Goal: Book appointment/travel/reservation

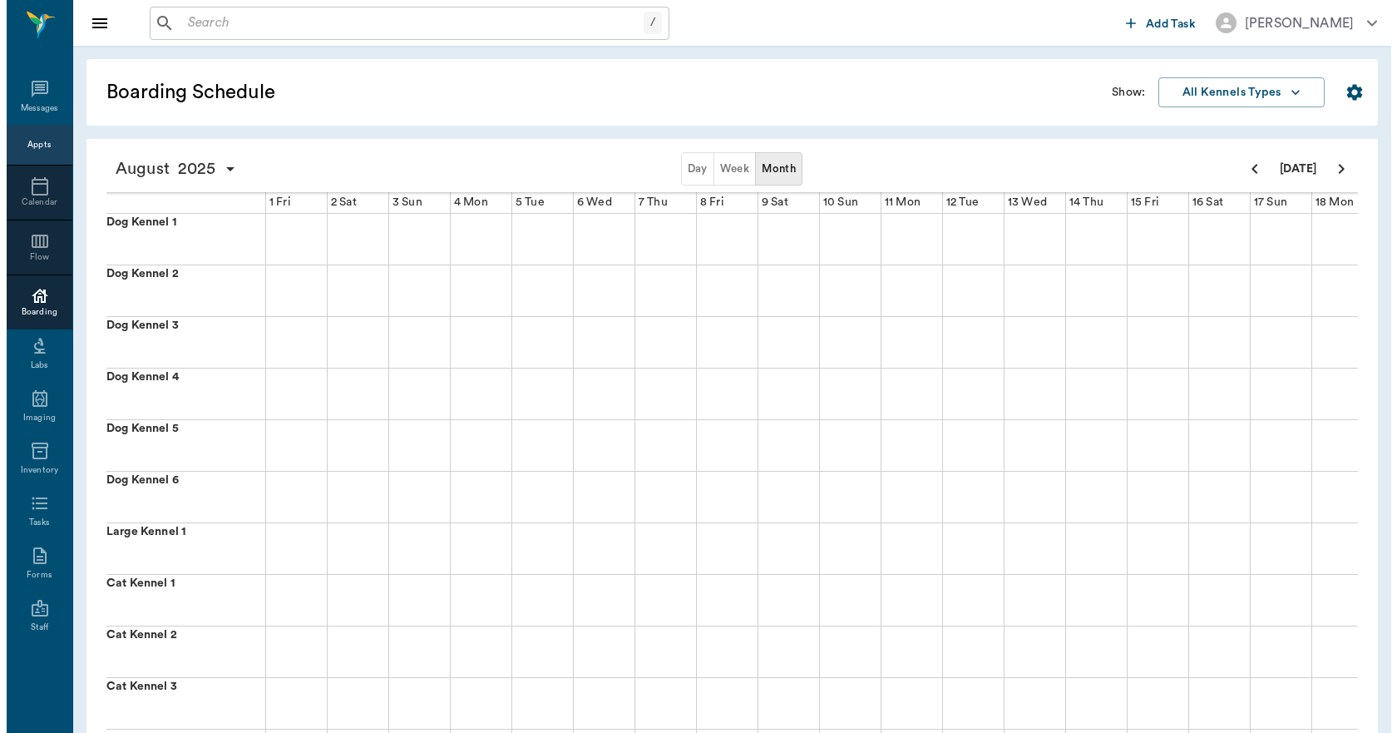
scroll to position [0, 816]
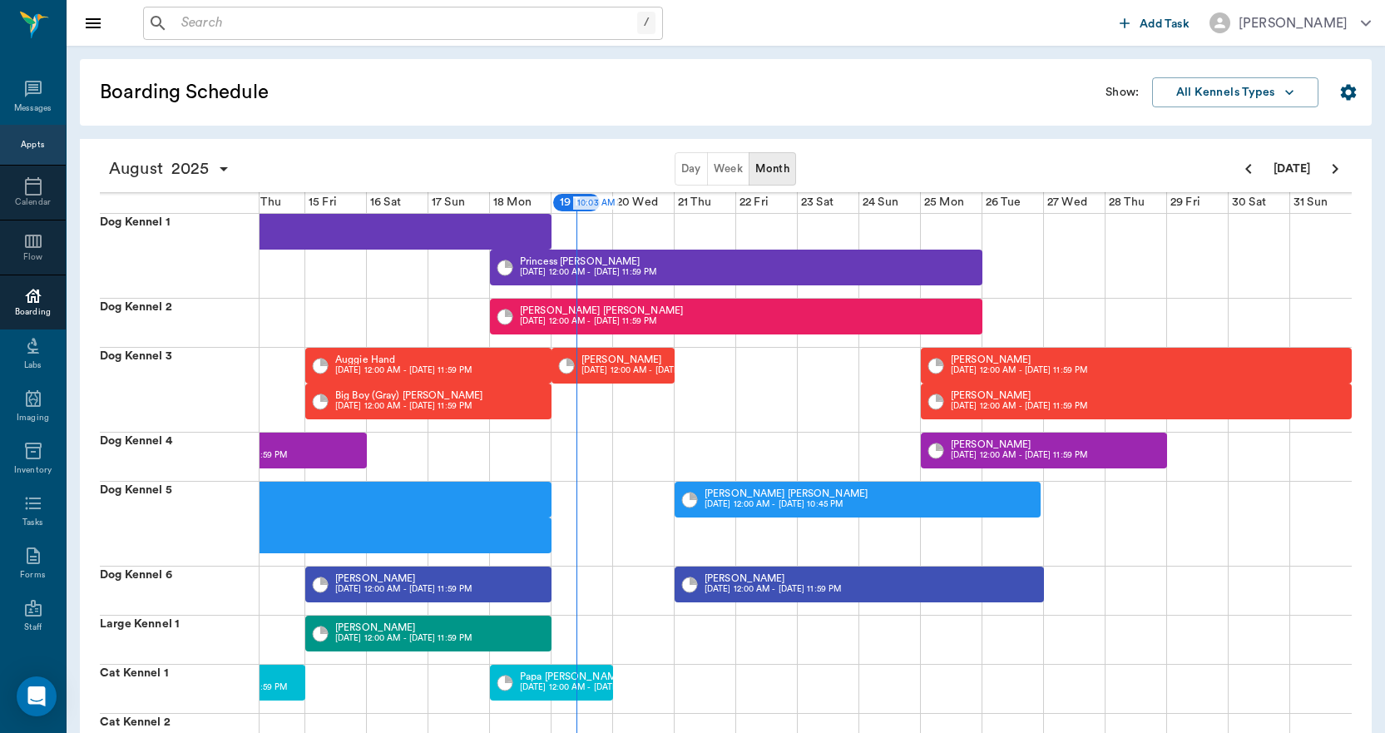
click at [26, 298] on icon at bounding box center [33, 296] width 17 height 14
click at [25, 183] on icon at bounding box center [33, 186] width 17 height 18
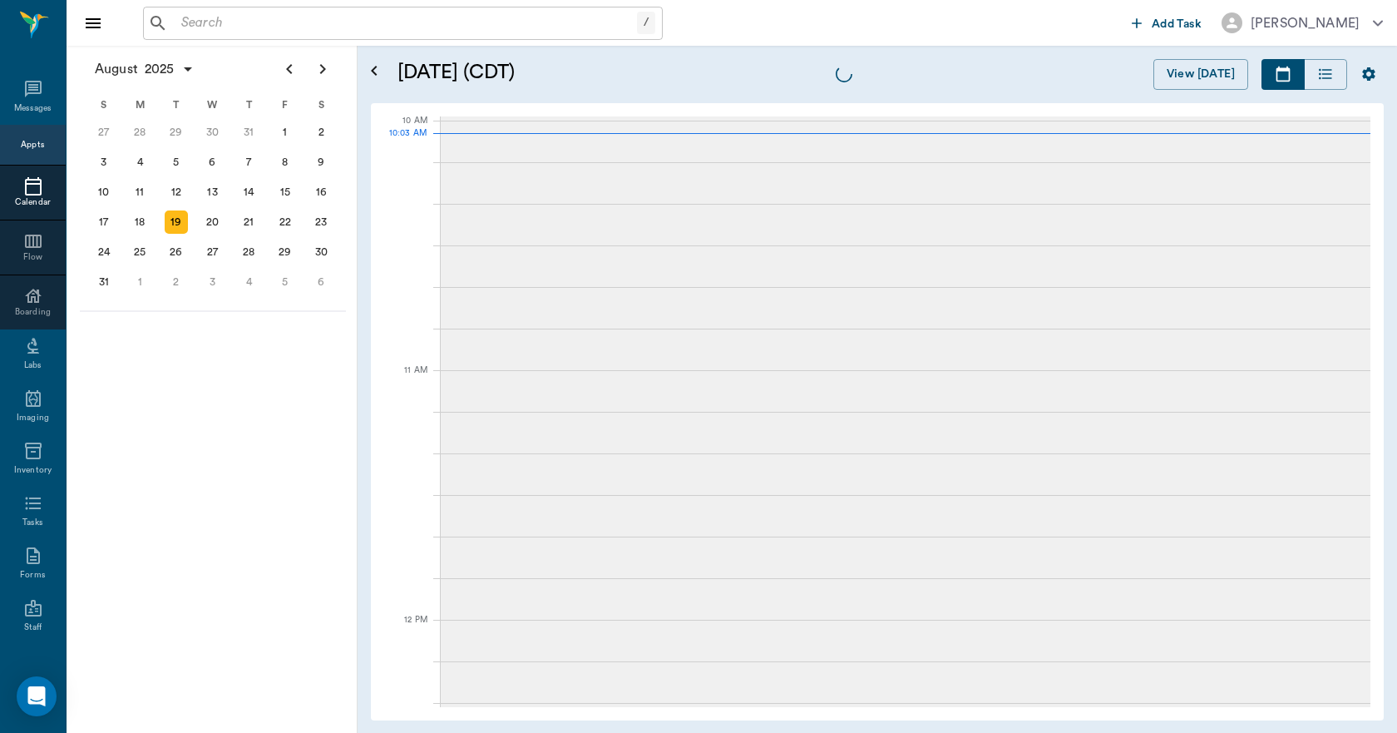
scroll to position [501, 0]
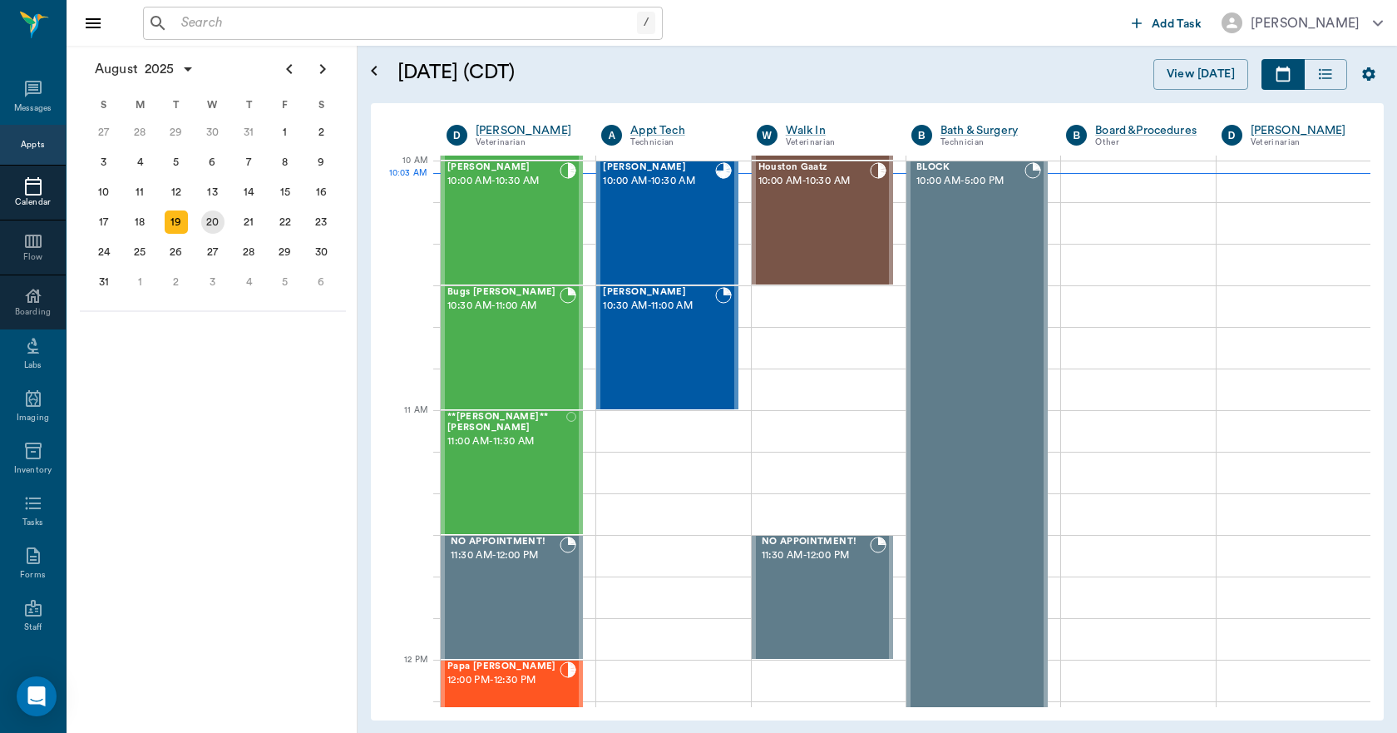
click at [222, 225] on div "20" at bounding box center [212, 221] width 23 height 23
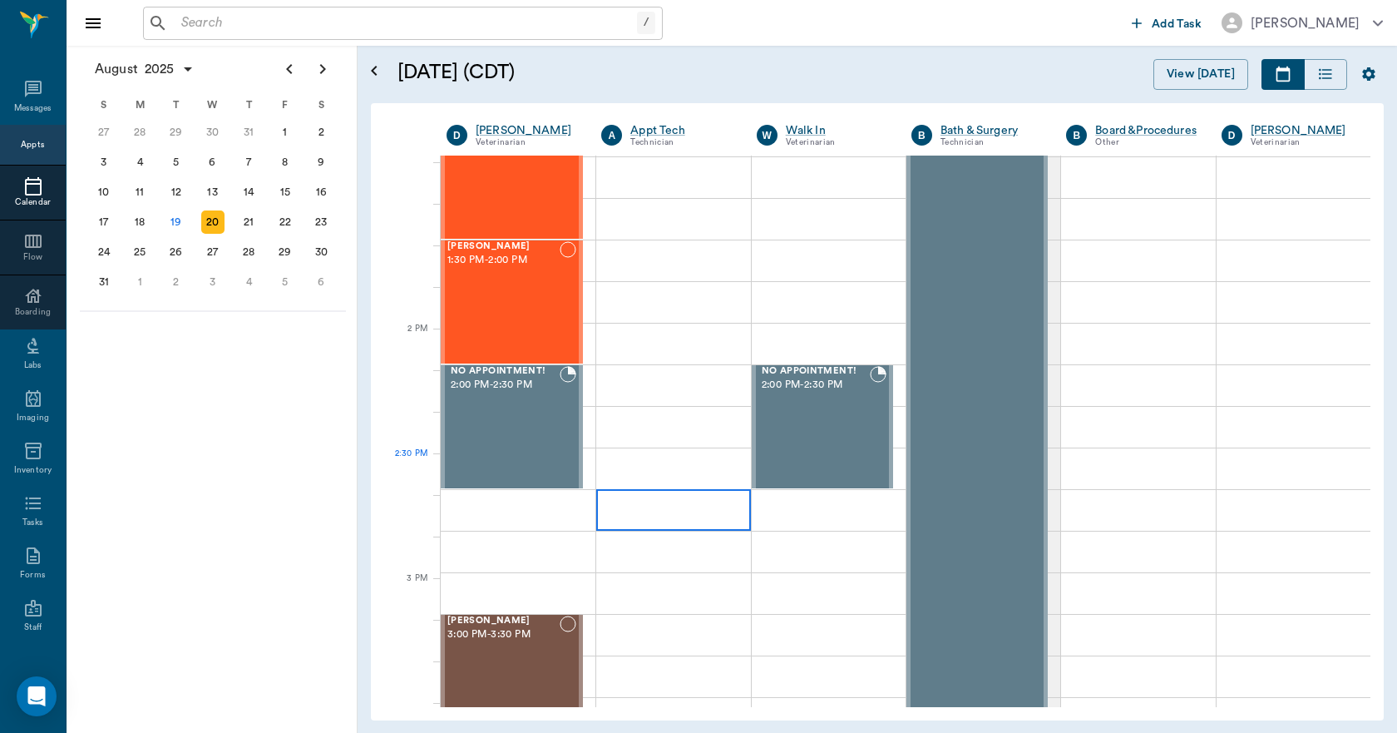
scroll to position [1331, 0]
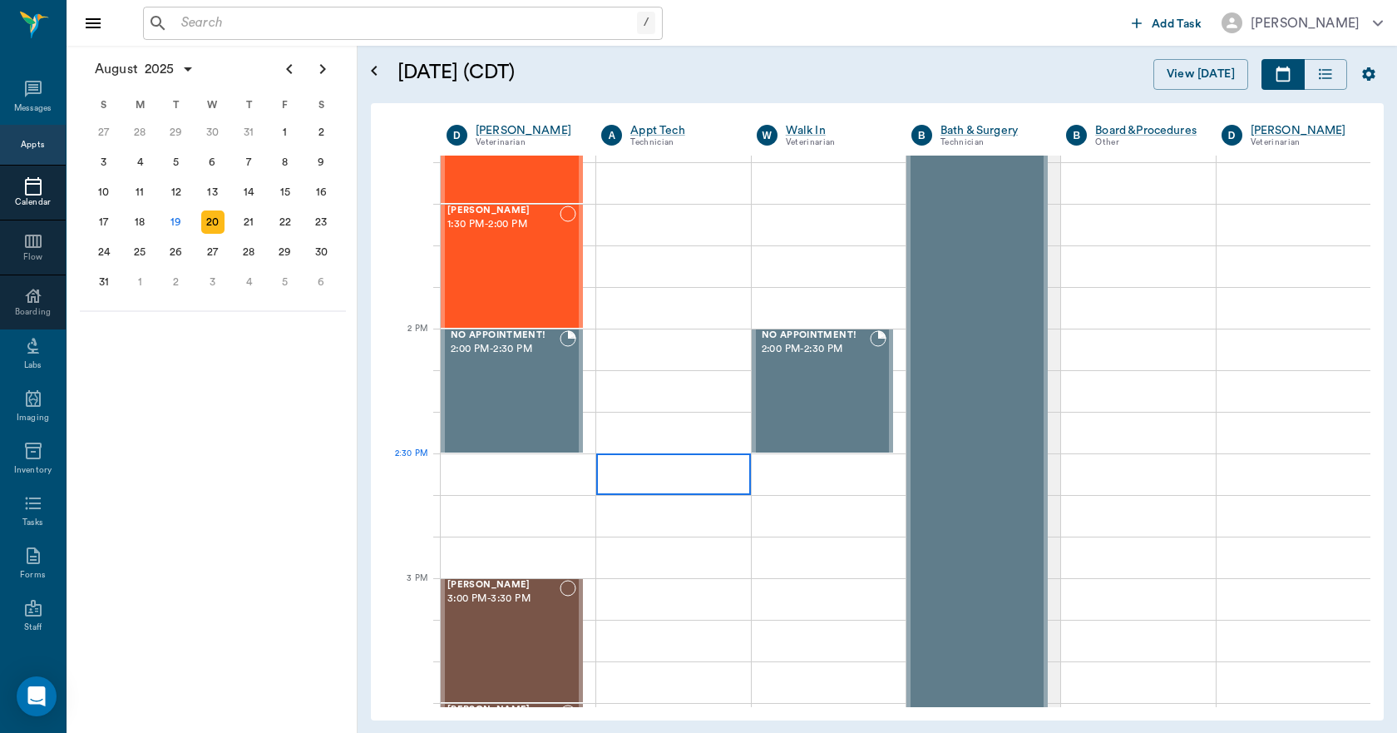
click at [638, 467] on div at bounding box center [673, 474] width 154 height 42
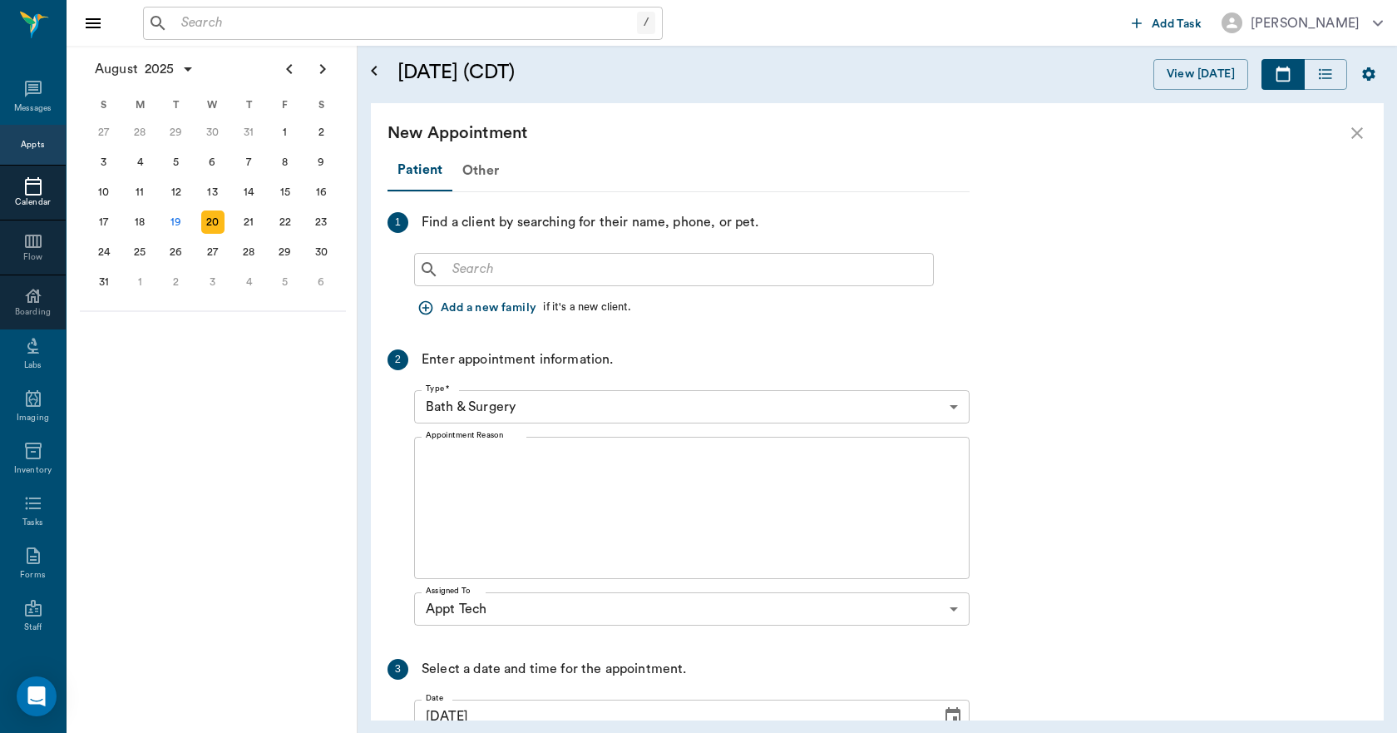
click at [525, 270] on input "text" at bounding box center [686, 269] width 481 height 23
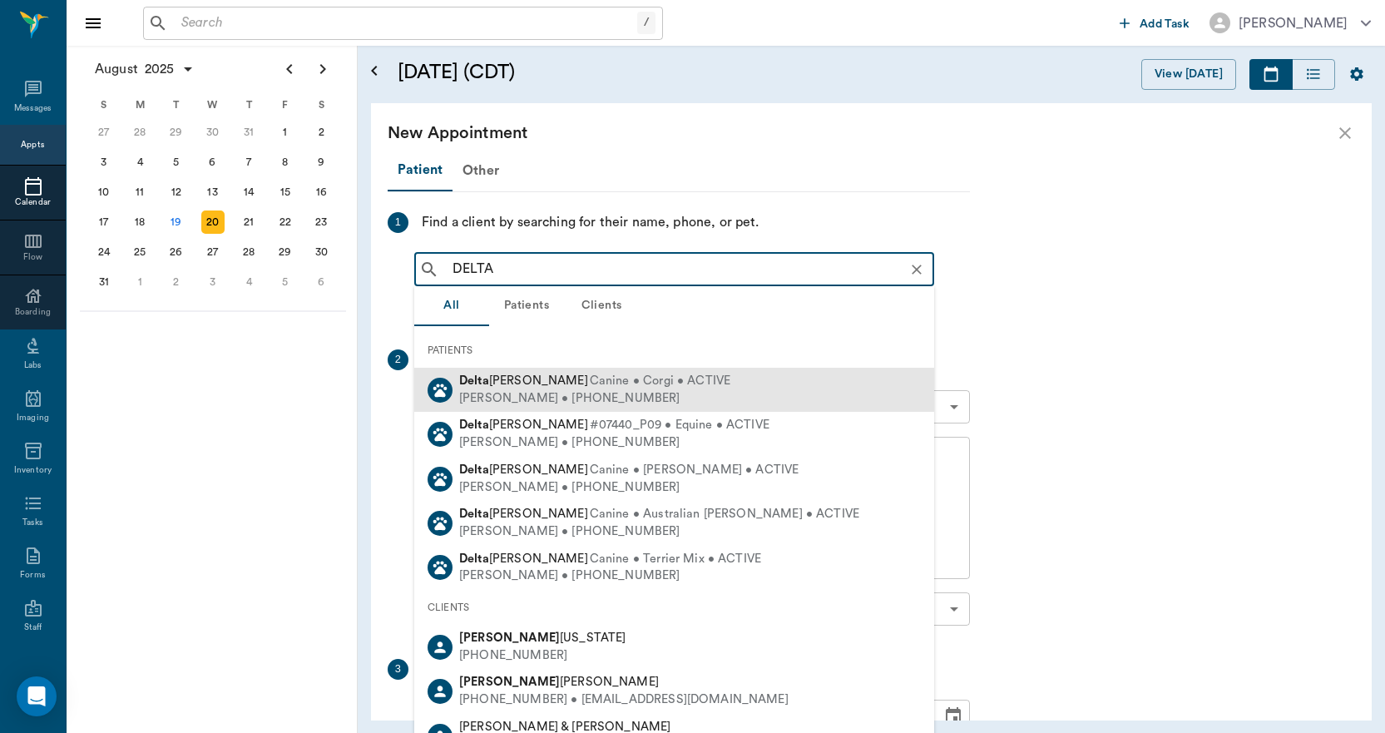
click at [545, 380] on span "[PERSON_NAME]" at bounding box center [523, 380] width 129 height 12
type input "DELTA"
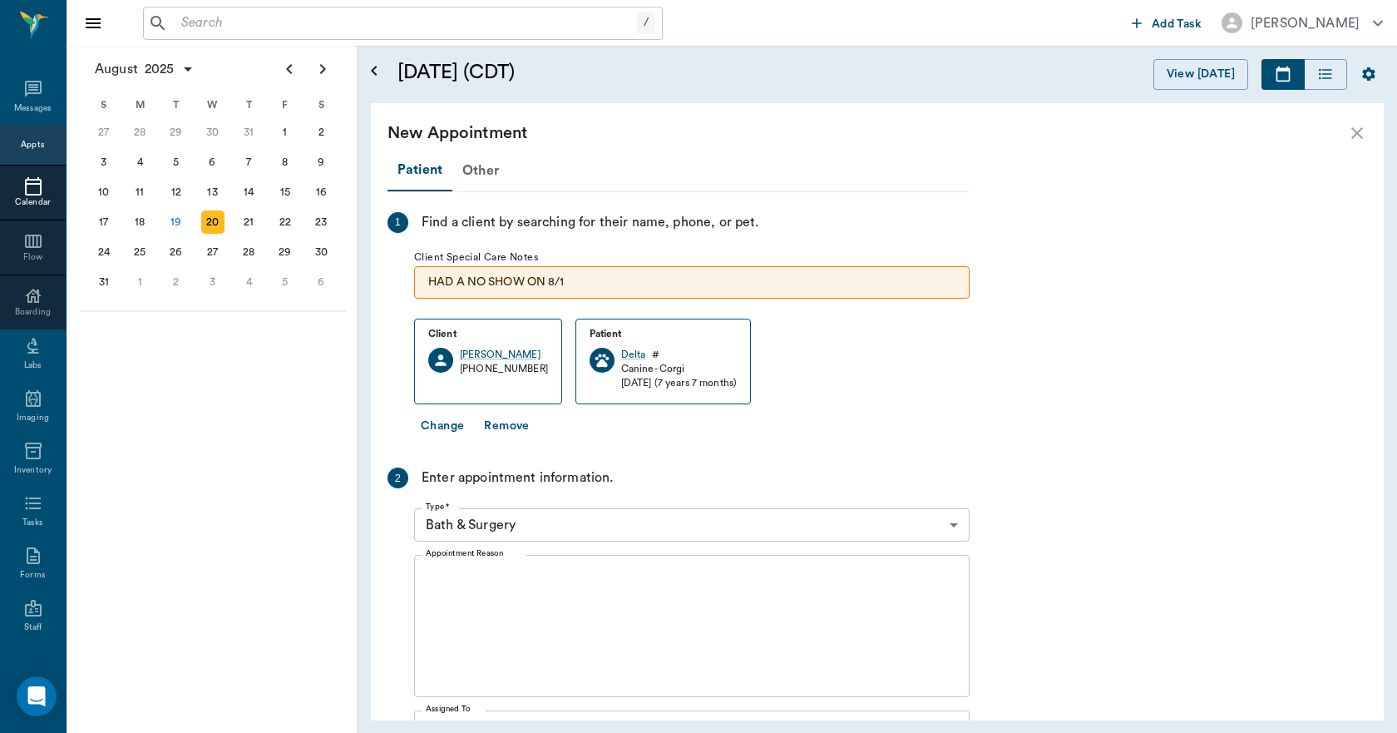
click at [568, 532] on body "/ ​ Add Task [PERSON_NAME] Nectar Messages Appts Calendar Flow Boarding Labs Im…" at bounding box center [698, 366] width 1397 height 733
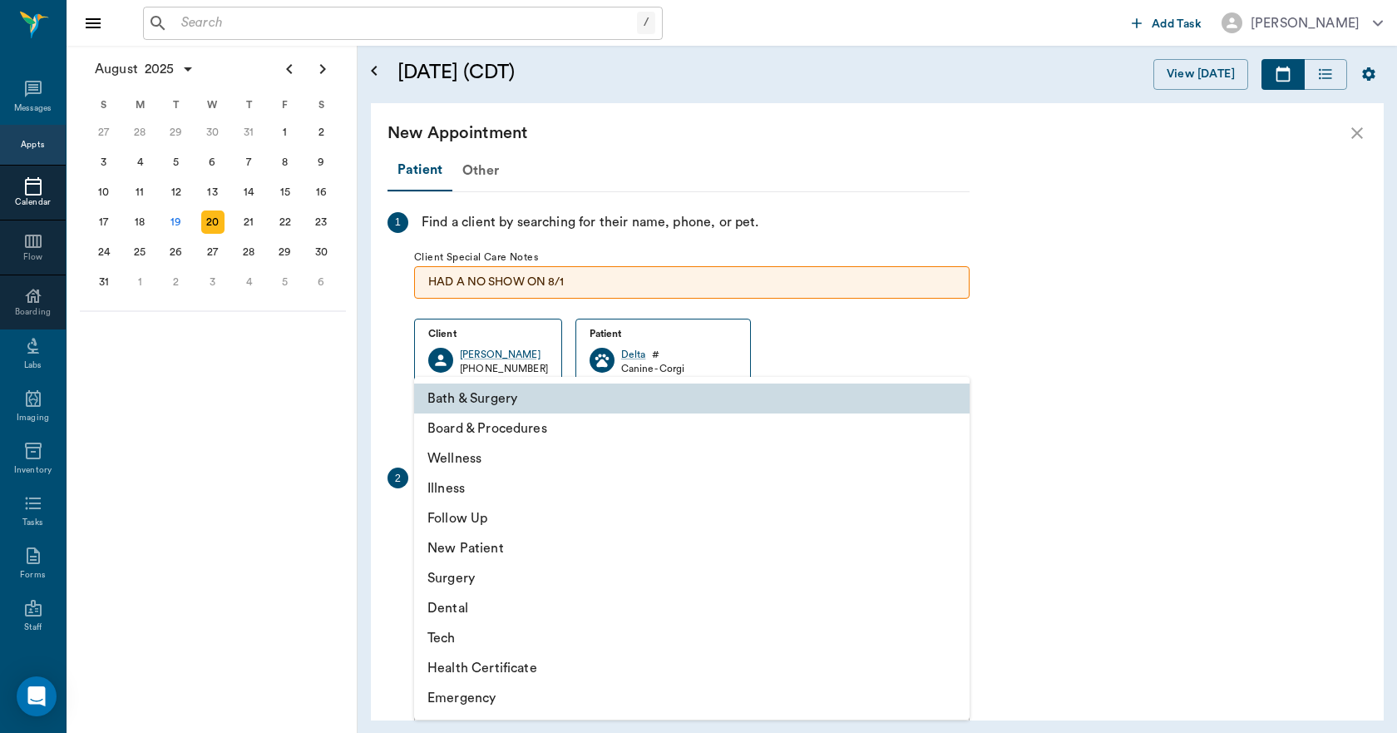
click at [459, 639] on li "Tech" at bounding box center [692, 638] width 556 height 30
type input "65d2be4f46e3a538d89b8c1a"
type input "03:00 PM"
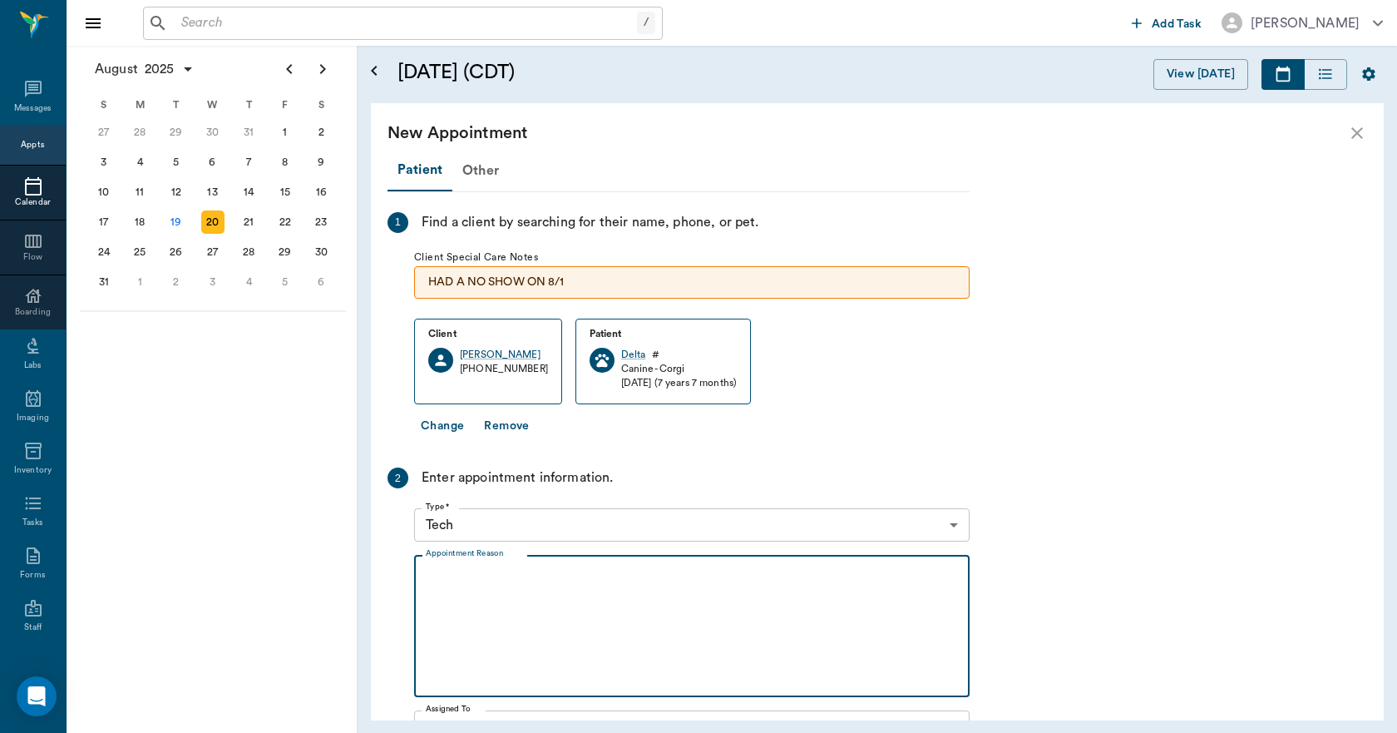
click at [470, 576] on textarea "Appointment Reason" at bounding box center [692, 626] width 532 height 115
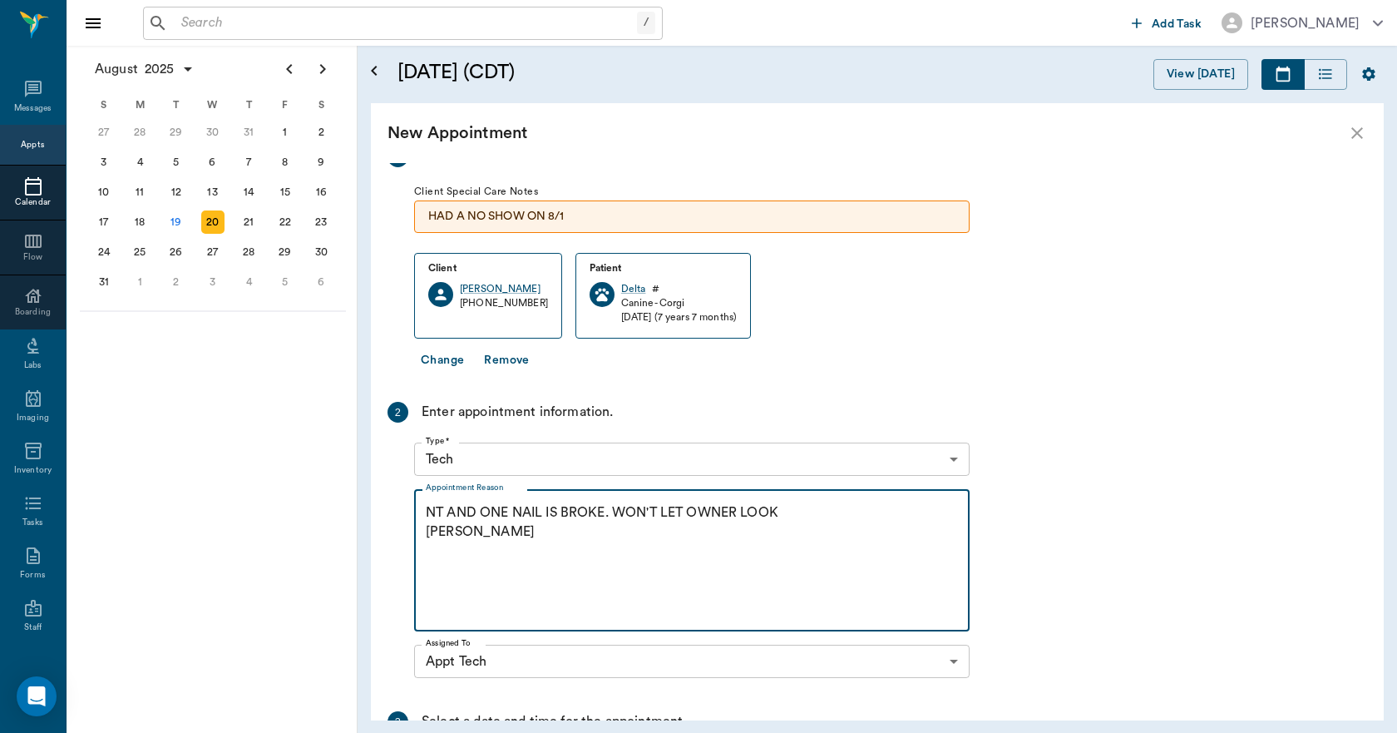
scroll to position [302, 0]
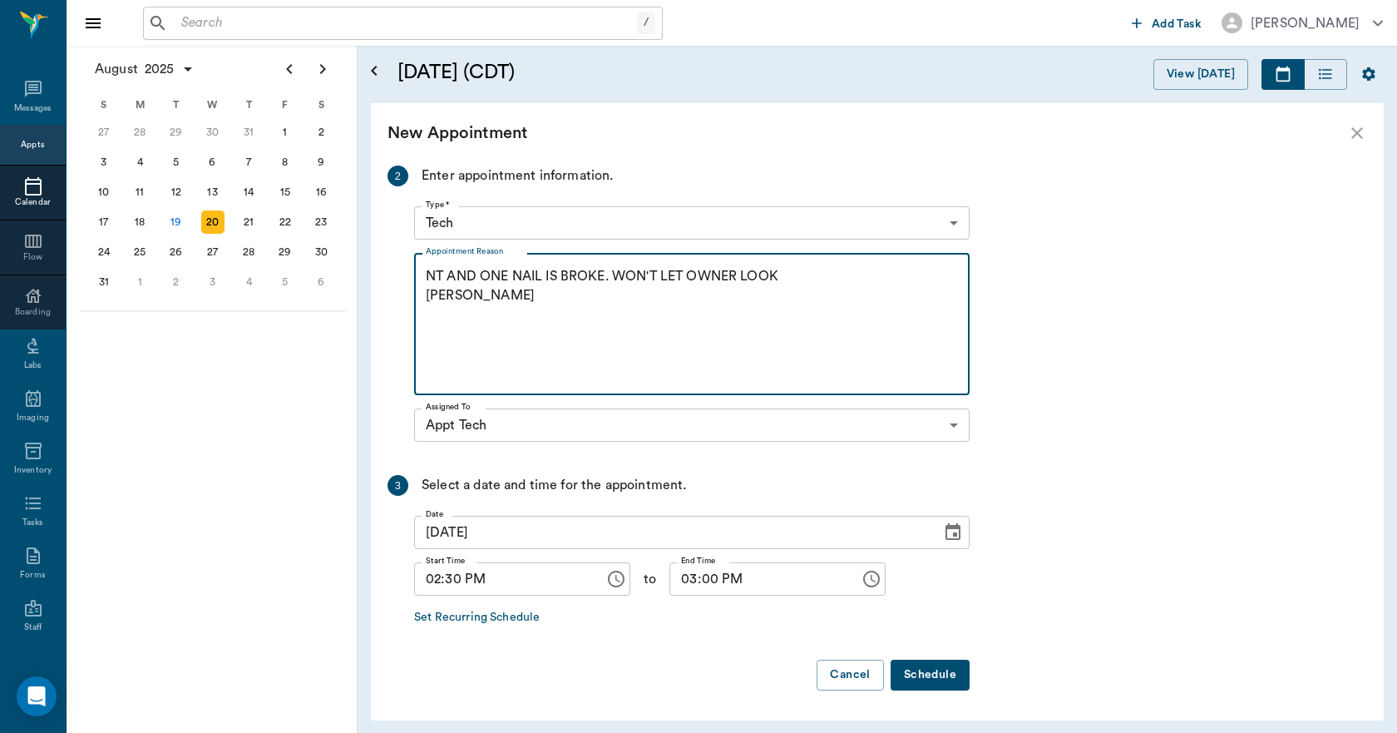
type textarea "NT AND ONE NAIL IS BROKE. WON'T LET OWNER LOOK [PERSON_NAME]"
click at [922, 668] on button "Schedule" at bounding box center [930, 675] width 79 height 31
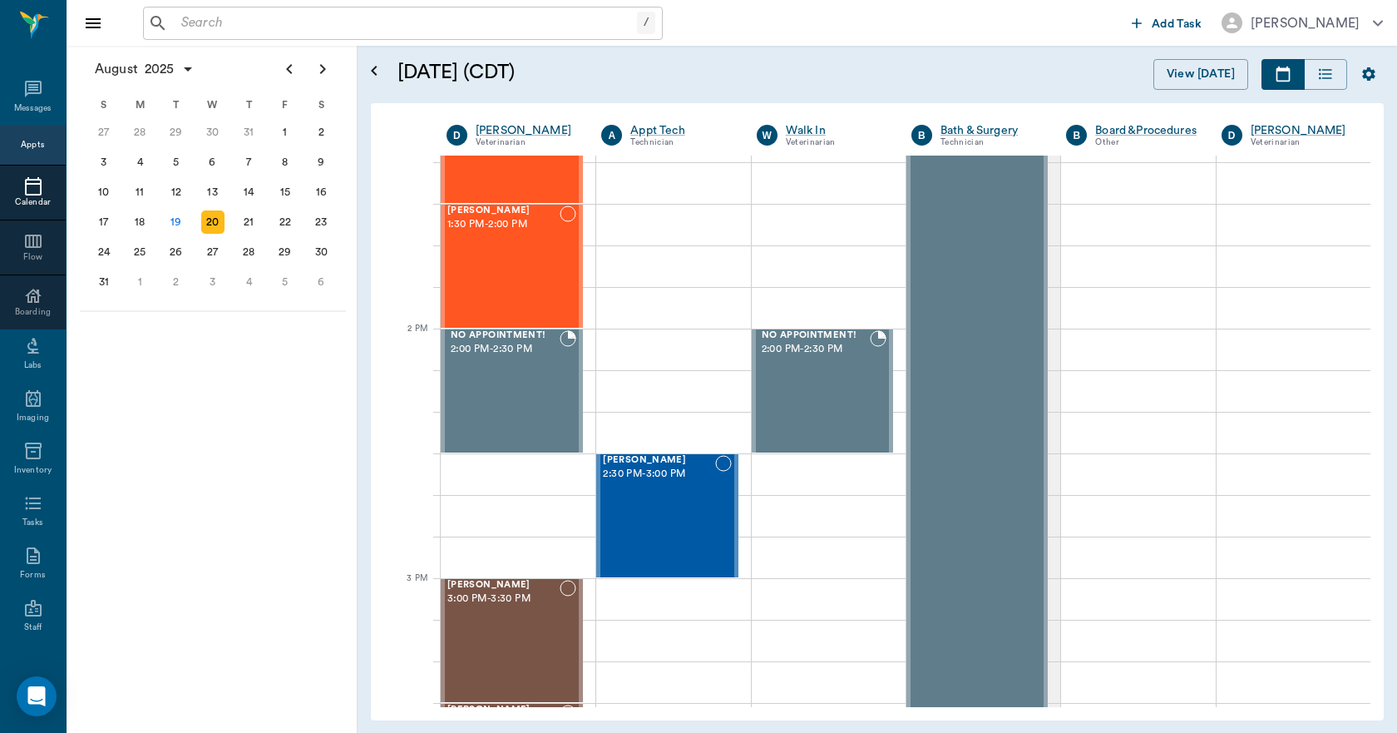
click at [391, 25] on input "text" at bounding box center [406, 23] width 462 height 23
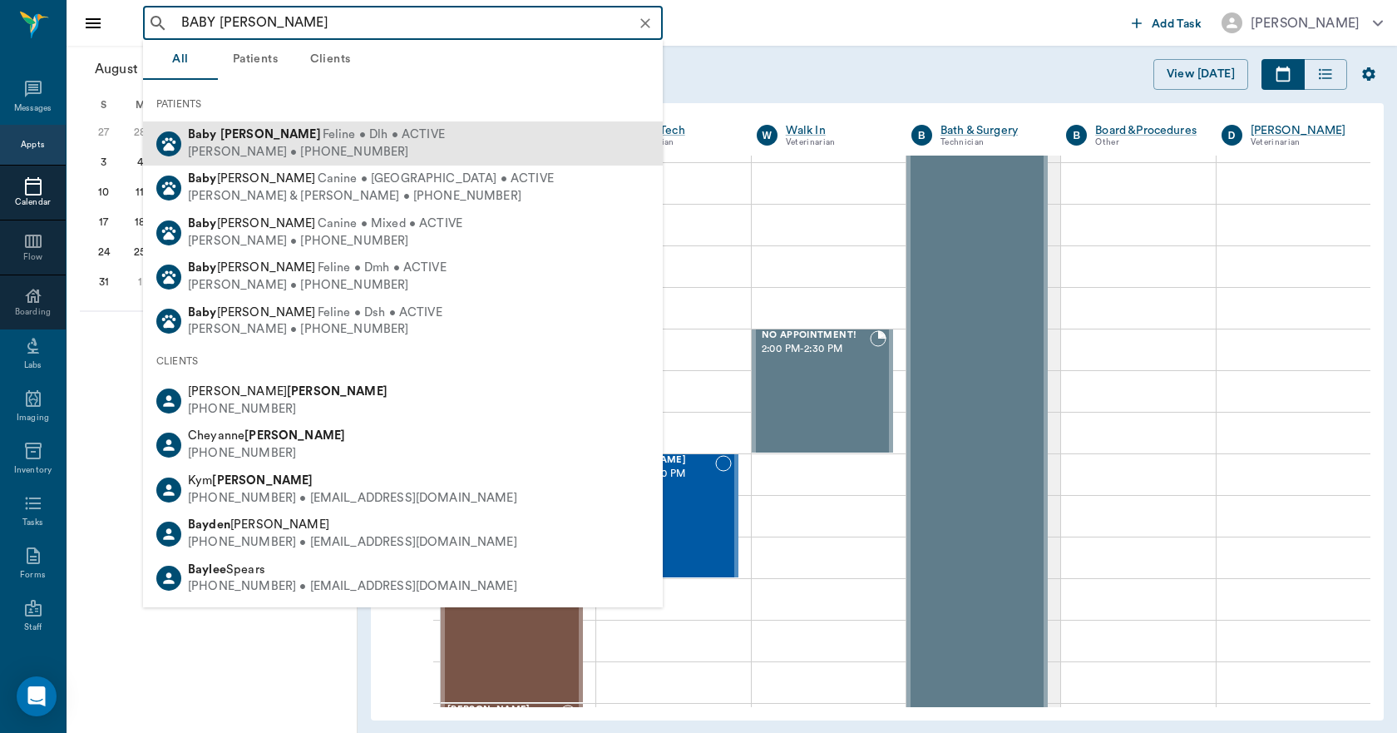
click at [303, 145] on div "[PERSON_NAME] • [PHONE_NUMBER]" at bounding box center [316, 152] width 257 height 17
type input "BABY [PERSON_NAME]"
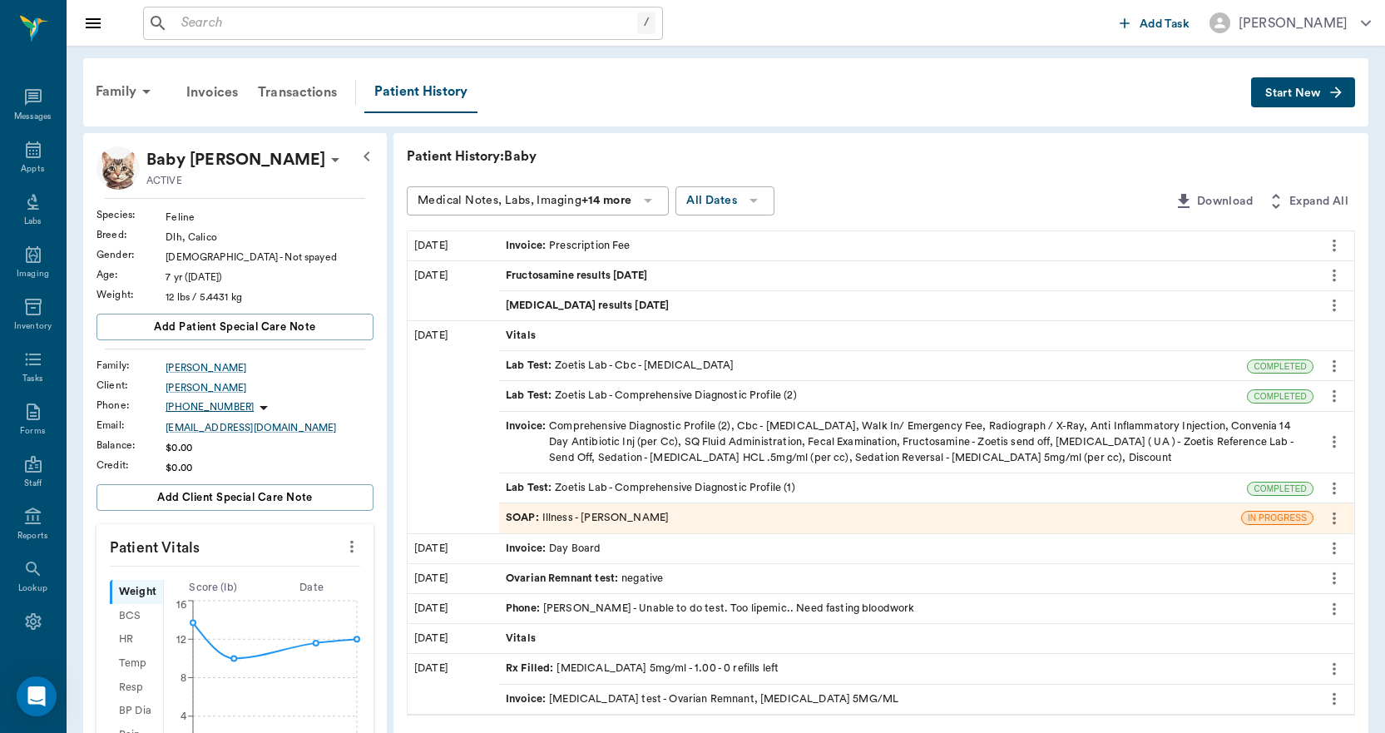
click at [1285, 93] on span "Start New" at bounding box center [1293, 93] width 56 height 0
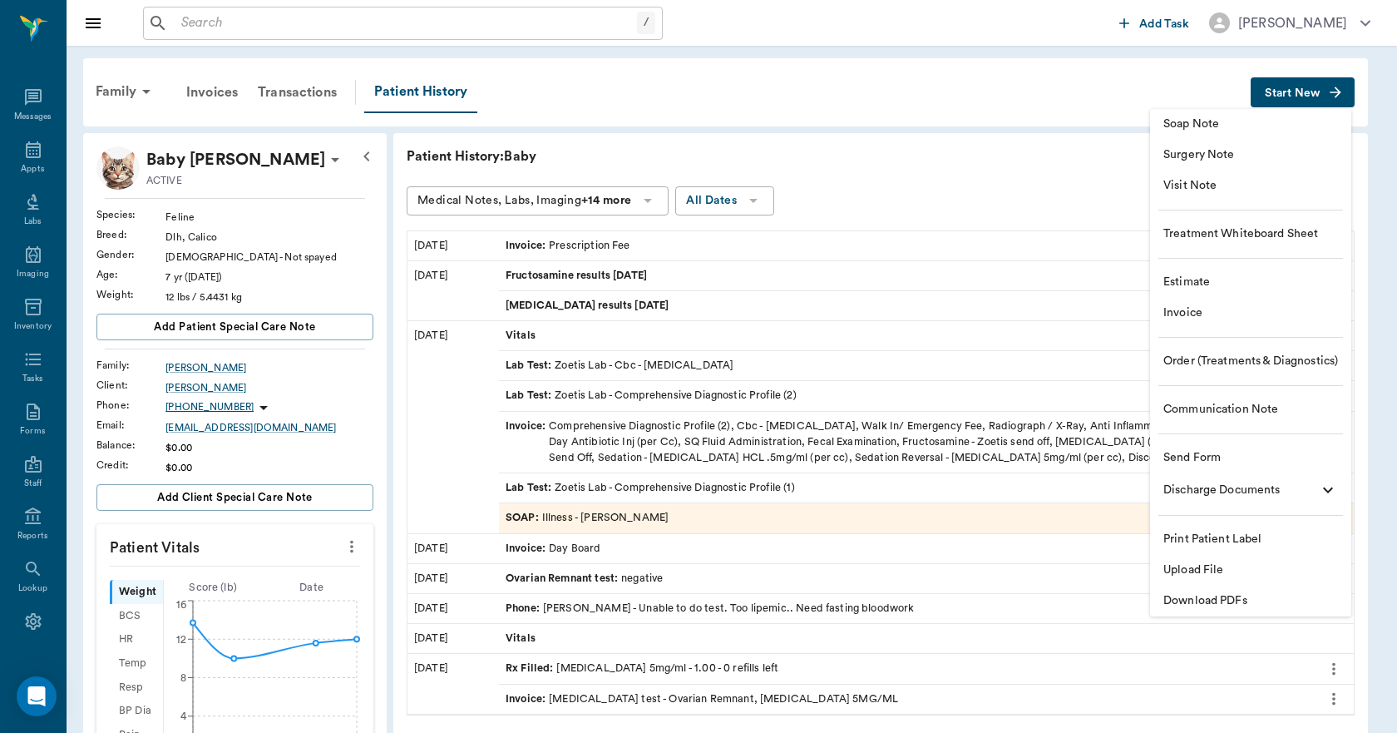
click at [1016, 181] on div at bounding box center [698, 366] width 1397 height 733
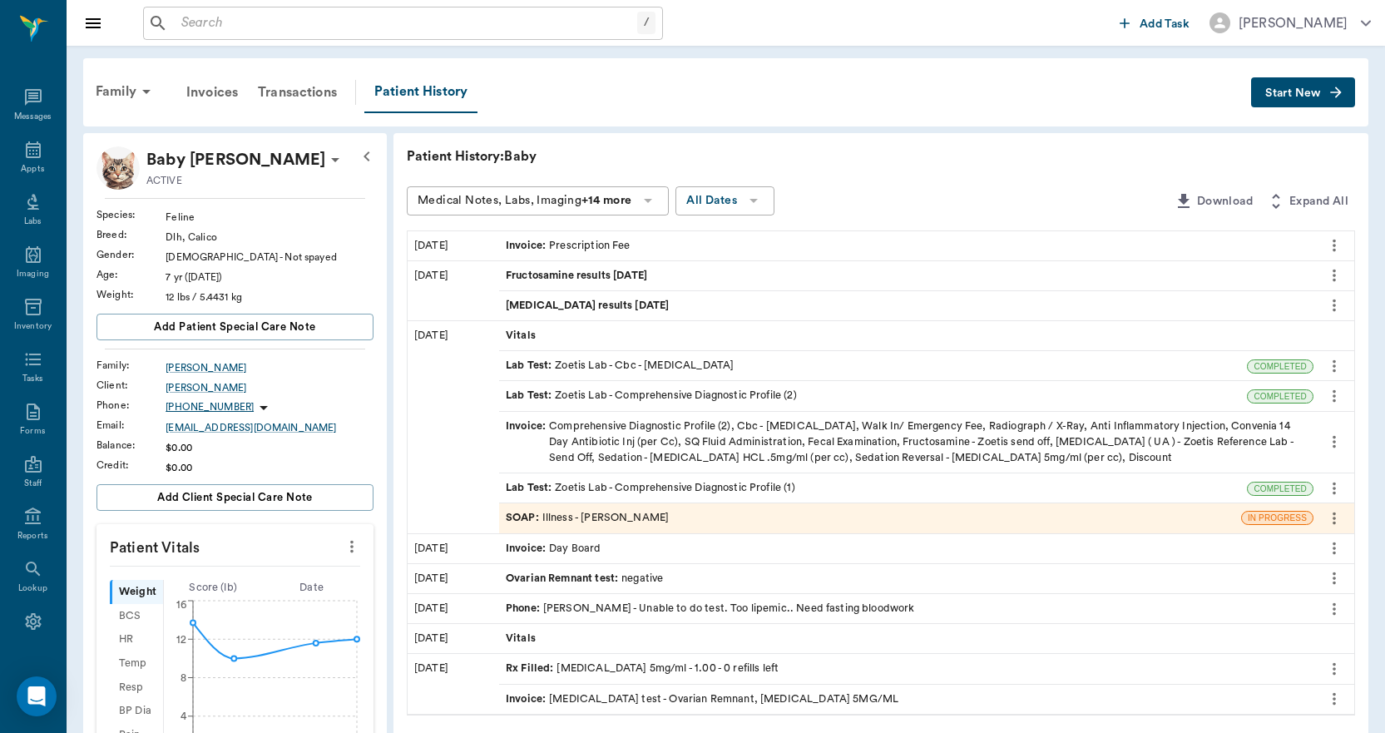
click at [1283, 87] on button "Start New" at bounding box center [1303, 92] width 104 height 31
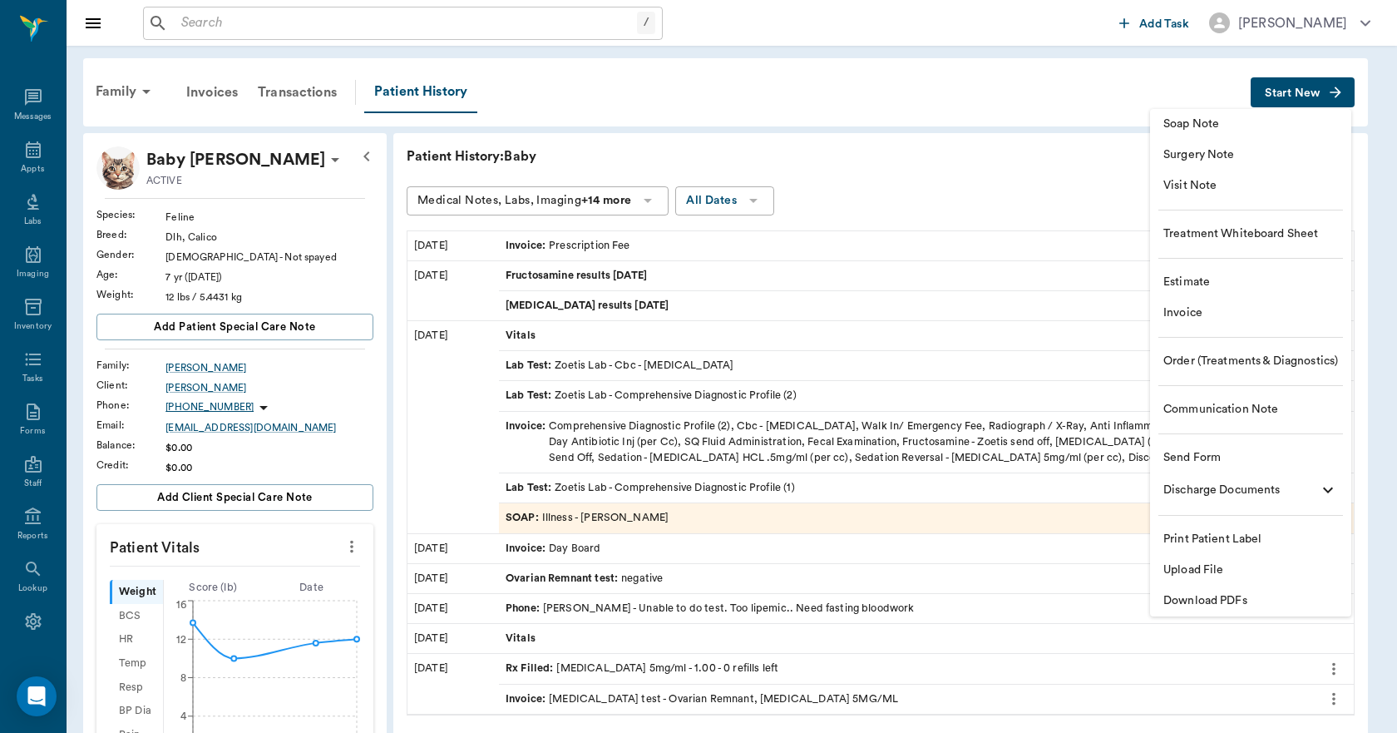
click at [1196, 573] on span "Upload File" at bounding box center [1251, 569] width 175 height 17
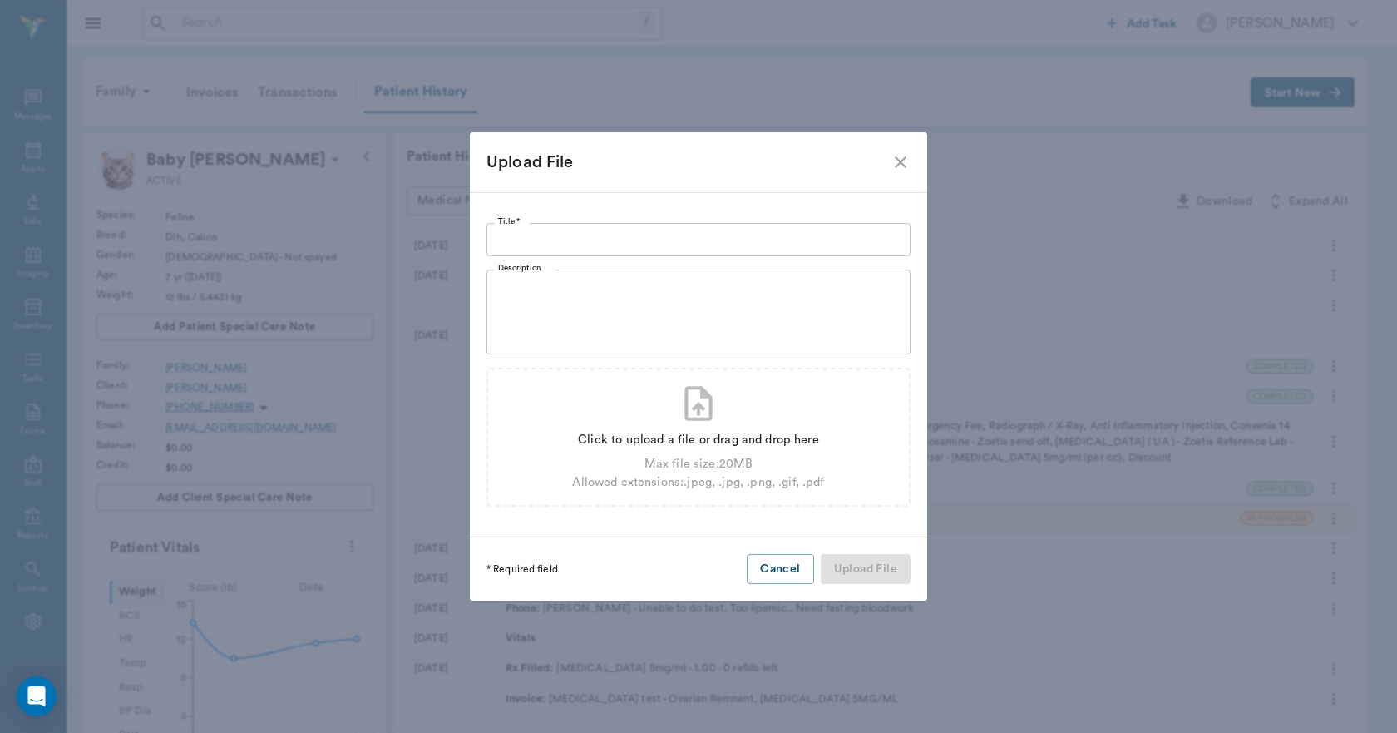
click at [543, 230] on input "Title *" at bounding box center [699, 239] width 424 height 33
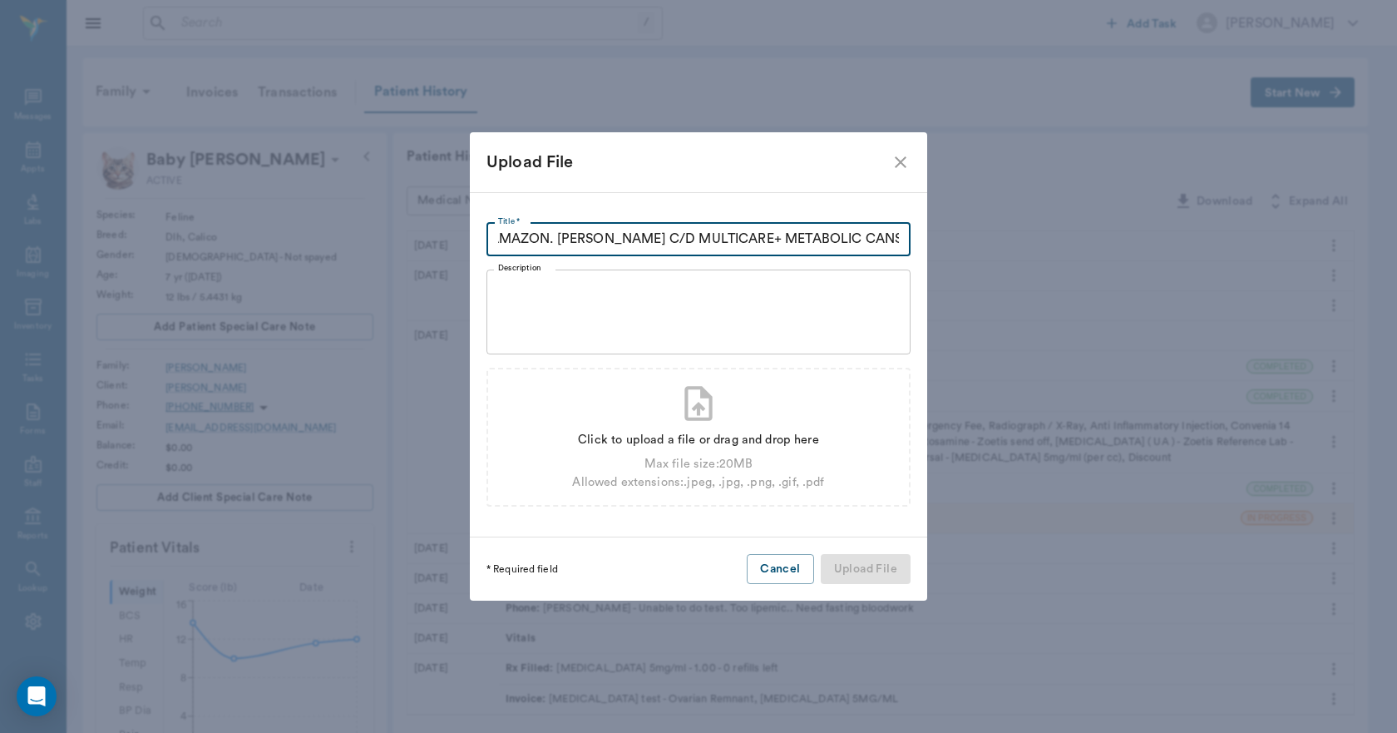
scroll to position [0, 82]
type input "RX REFILL AMAZON. [PERSON_NAME] C/D MULTICARE+ METABOLIC CANS [DATE]"
click at [661, 438] on div "Click to upload a file or drag and drop here" at bounding box center [698, 440] width 252 height 18
type input "C:\fakepath\Baby.[PERSON_NAME].RxRefill.[DATE].pdf"
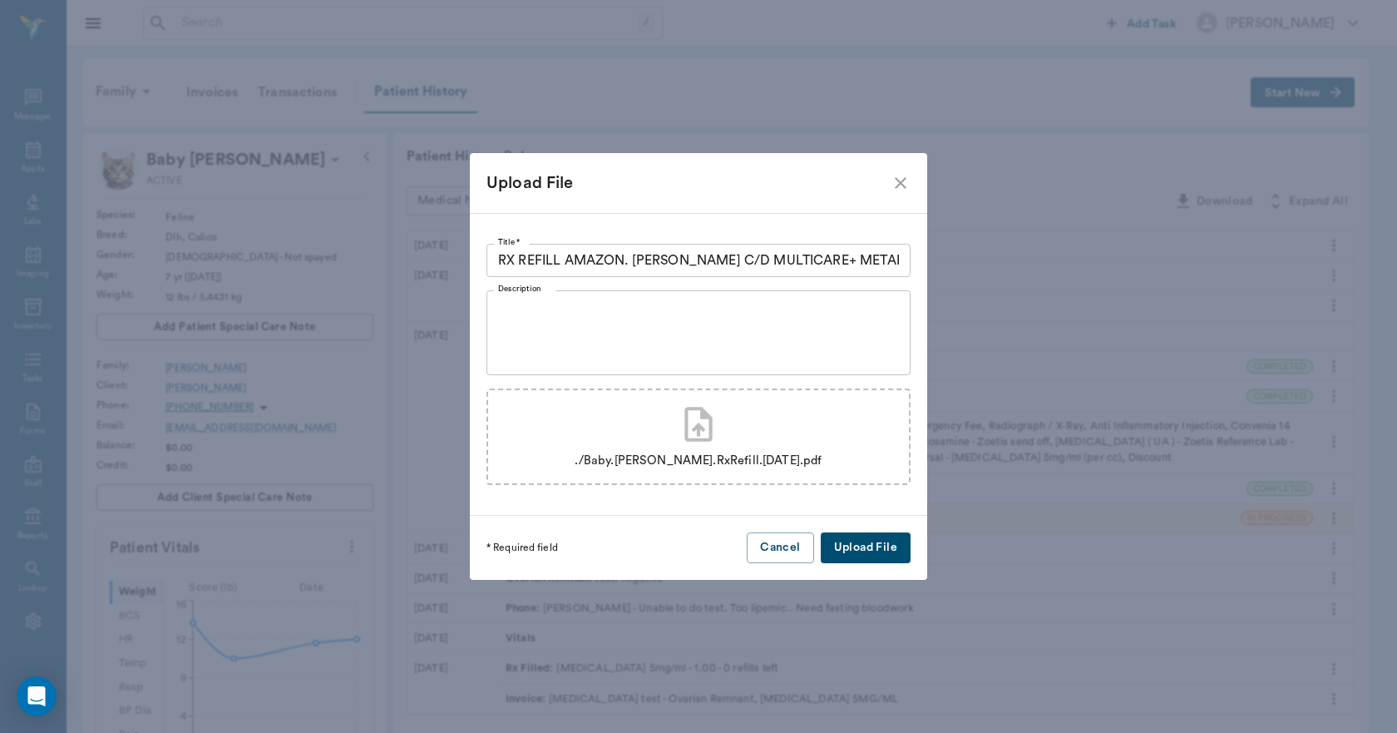
click at [856, 545] on button "Upload File" at bounding box center [866, 547] width 90 height 31
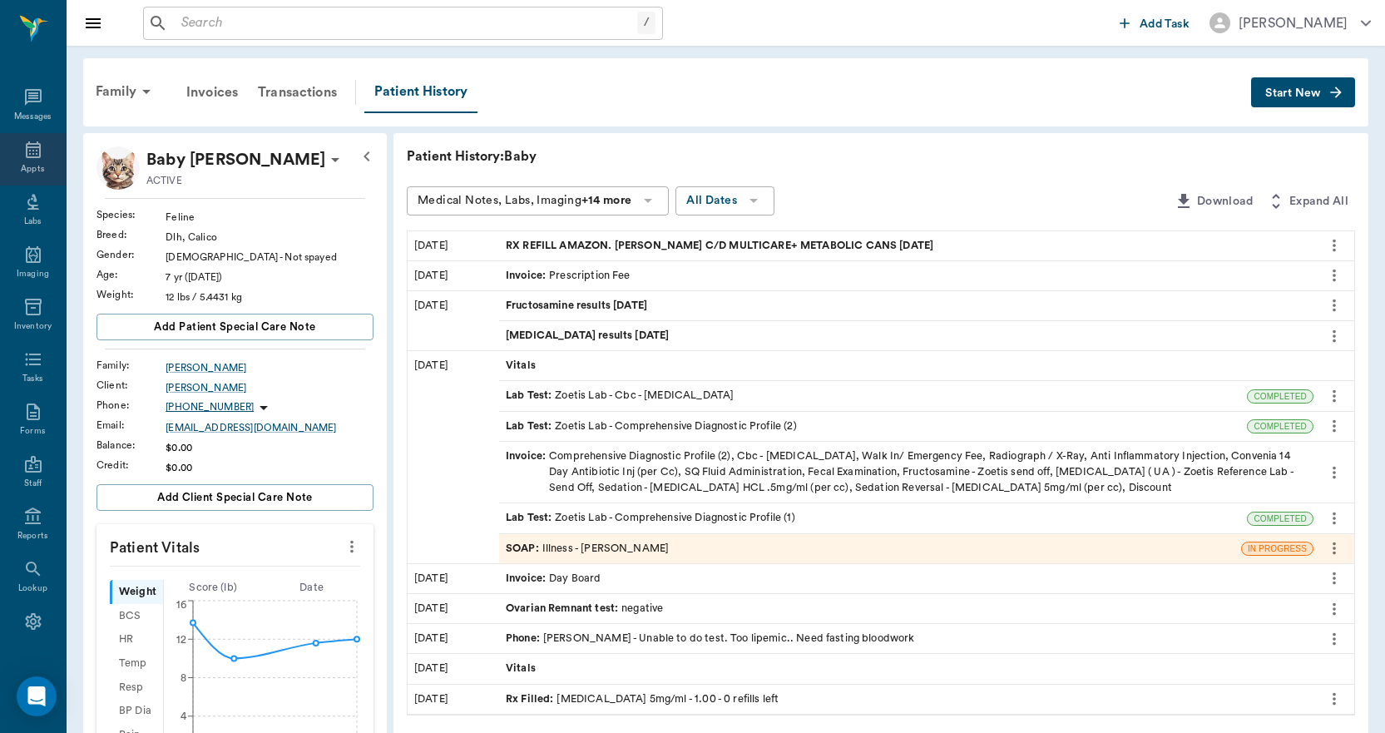
click at [32, 157] on icon at bounding box center [33, 149] width 15 height 17
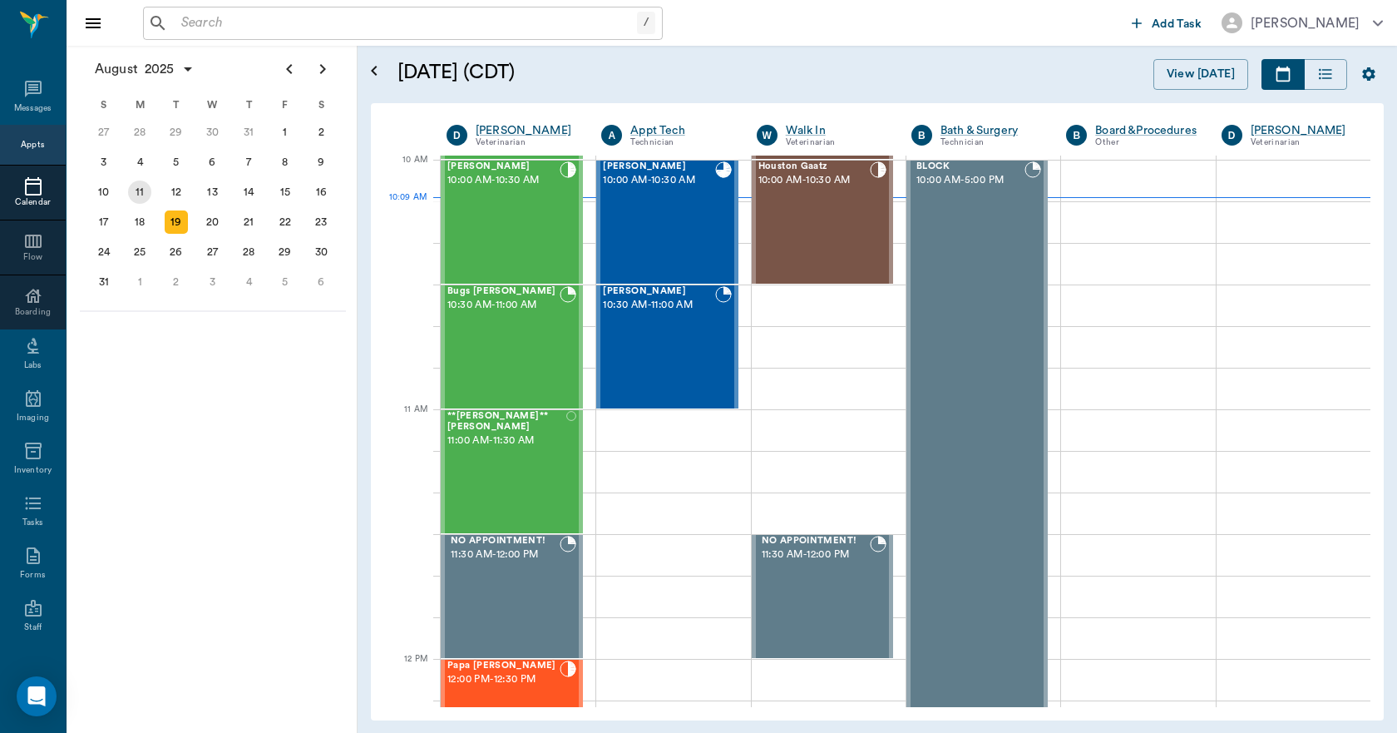
scroll to position [501, 0]
